Goal: Task Accomplishment & Management: Manage account settings

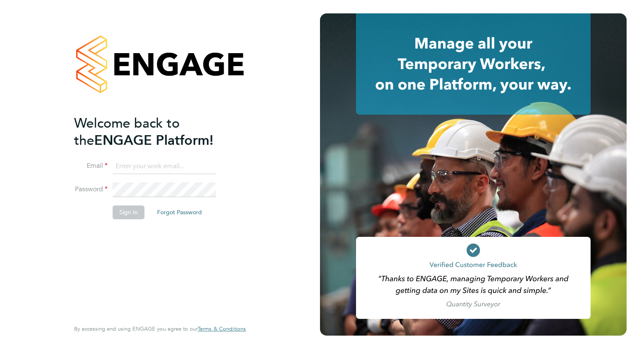
click at [170, 166] on input at bounding box center [164, 166] width 103 height 15
type input "[PERSON_NAME][EMAIL_ADDRESS][PERSON_NAME][DOMAIN_NAME]"
click at [139, 181] on li "Email casey.manton@magnussearch.com" at bounding box center [155, 170] width 163 height 23
drag, startPoint x: 127, startPoint y: 206, endPoint x: 228, endPoint y: 175, distance: 105.1
click at [128, 207] on button "Sign In" at bounding box center [129, 212] width 32 height 13
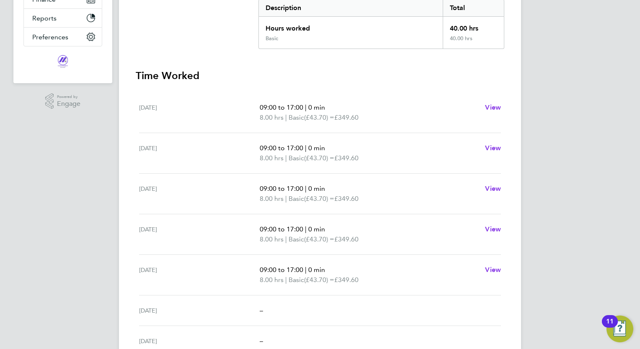
scroll to position [10, 0]
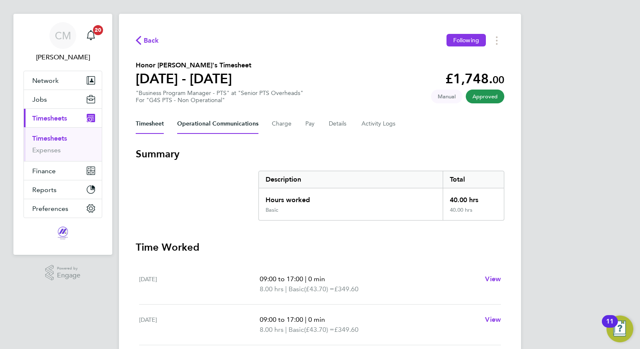
click at [223, 123] on Communications-tab "Operational Communications" at bounding box center [217, 124] width 81 height 20
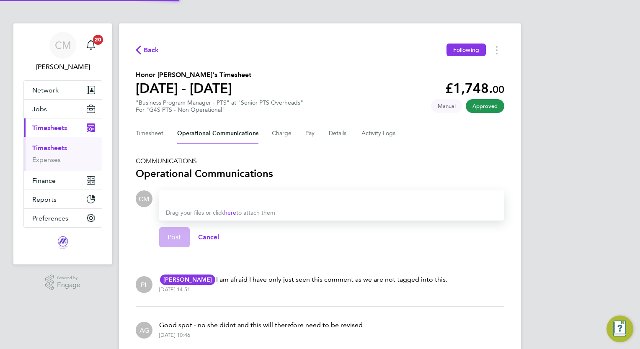
click at [293, 132] on div "Timesheet Operational Communications Charge Pay Details Activity Logs" at bounding box center [320, 134] width 369 height 20
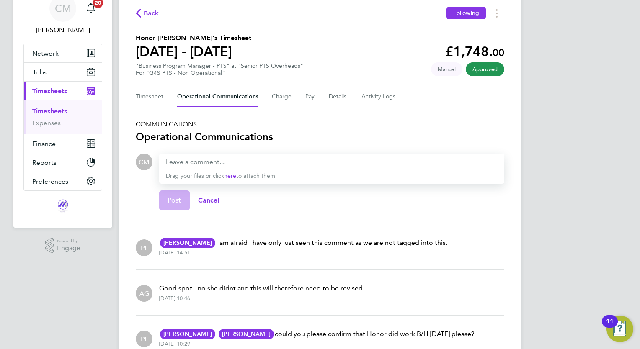
scroll to position [81, 0]
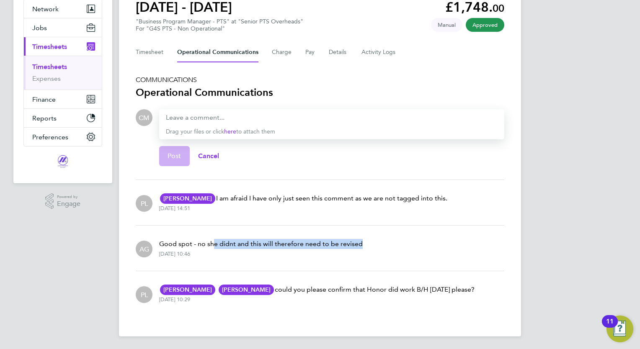
drag, startPoint x: 242, startPoint y: 240, endPoint x: 382, endPoint y: 243, distance: 140.0
click at [382, 243] on div "AG Good spot - no she didnt and this will therefore need to be revised [DATE] 1…" at bounding box center [320, 249] width 369 height 32
click at [385, 246] on div "AG Good spot - no she didnt and this will therefore need to be revised [DATE] 1…" at bounding box center [320, 249] width 369 height 32
drag, startPoint x: 311, startPoint y: 284, endPoint x: 456, endPoint y: 284, distance: 145.0
click at [456, 284] on div "[PERSON_NAME] AG [PERSON_NAME] G4s Care And Justice Services (Uk) Limited [PERS…" at bounding box center [314, 294] width 322 height 32
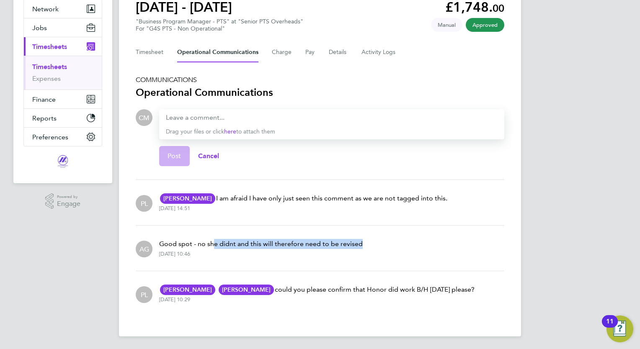
drag, startPoint x: 456, startPoint y: 284, endPoint x: 408, endPoint y: 287, distance: 47.9
click at [408, 287] on p "[PERSON_NAME] AG [PERSON_NAME] G4s Care And Justice Services (Uk) Limited [PERS…" at bounding box center [316, 290] width 315 height 10
click at [327, 198] on p "[PERSON_NAME] AG [PERSON_NAME] G4s Care And Justice Services (Uk) Limited [PERS…" at bounding box center [303, 199] width 288 height 10
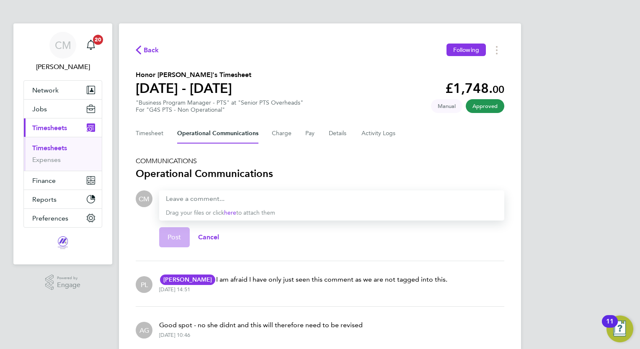
scroll to position [0, 0]
click at [142, 127] on button "Timesheet" at bounding box center [150, 134] width 28 height 20
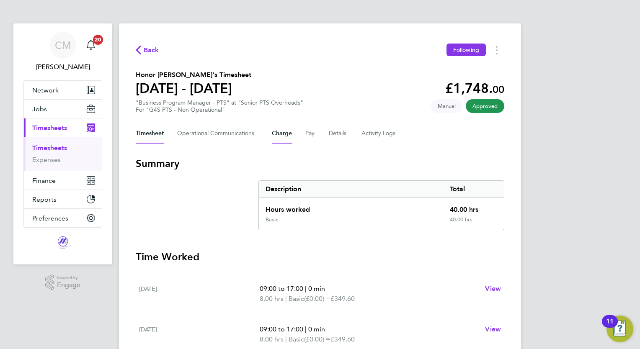
drag, startPoint x: 290, startPoint y: 139, endPoint x: 278, endPoint y: 139, distance: 11.7
click at [289, 140] on button "Charge" at bounding box center [282, 134] width 20 height 20
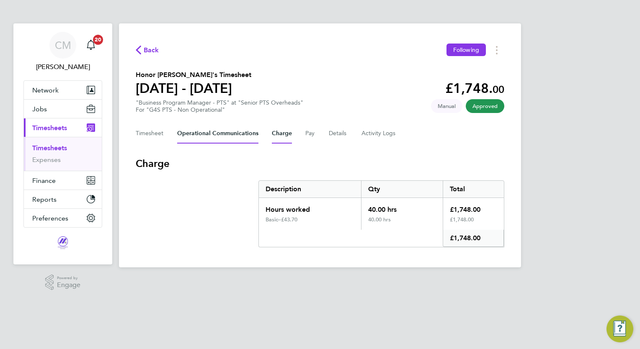
click at [222, 138] on Communications-tab "Operational Communications" at bounding box center [217, 134] width 81 height 20
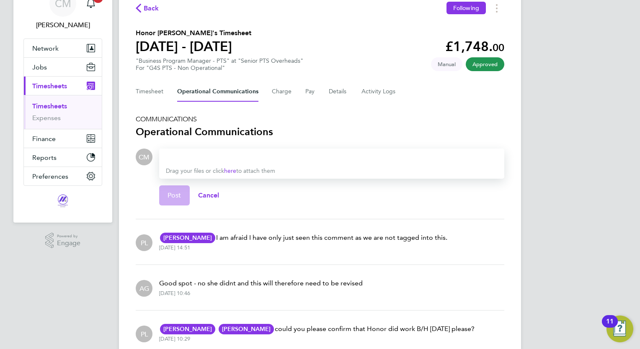
scroll to position [81, 0]
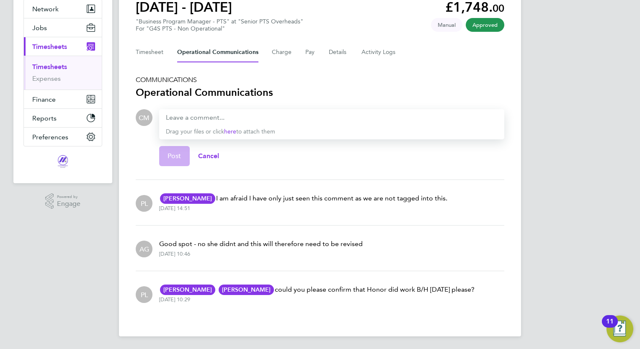
click at [158, 62] on div "Back Following Honor [PERSON_NAME]'s Timesheet [DATE] - [DATE] £1,748. 00 "Busi…" at bounding box center [320, 139] width 402 height 395
